Goal: Transaction & Acquisition: Book appointment/travel/reservation

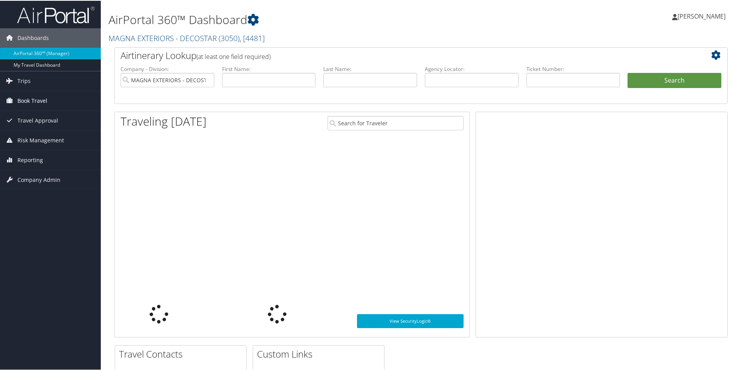
drag, startPoint x: 23, startPoint y: 102, endPoint x: 28, endPoint y: 103, distance: 4.4
click at [24, 101] on span "Book Travel" at bounding box center [32, 99] width 30 height 19
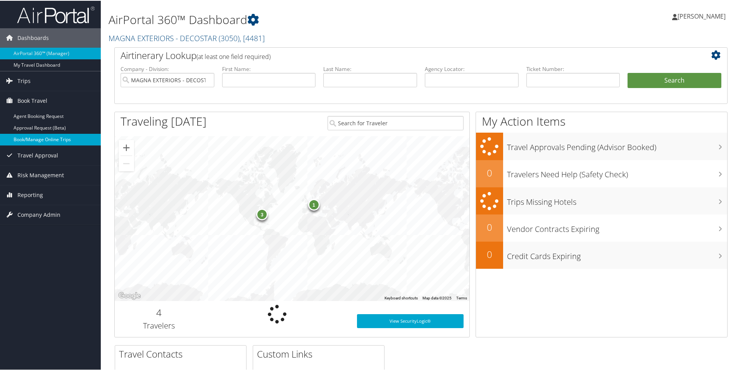
click at [46, 139] on link "Book/Manage Online Trips" at bounding box center [50, 139] width 101 height 12
